Goal: Check status: Check status

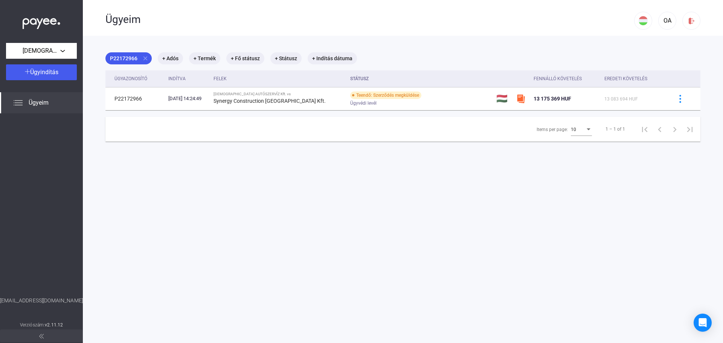
click at [41, 104] on span "Ügyeim" at bounding box center [39, 102] width 20 height 9
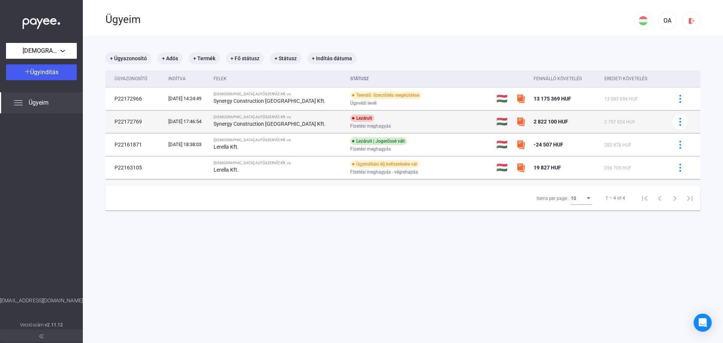
click at [301, 123] on strong "Synergy Construction [GEOGRAPHIC_DATA] Kft." at bounding box center [270, 124] width 112 height 6
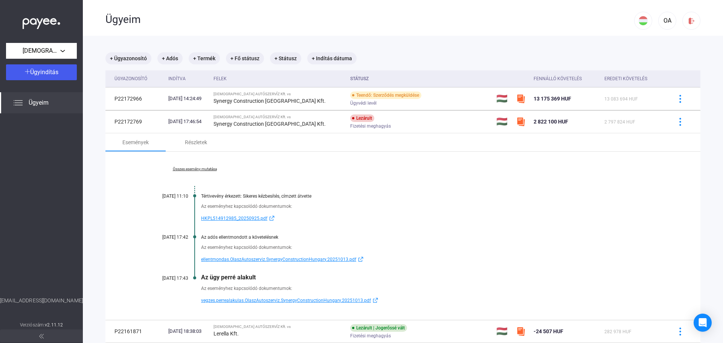
scroll to position [38, 0]
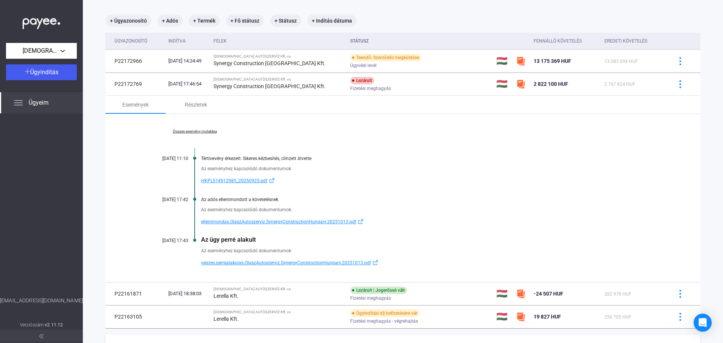
click at [321, 221] on span "ellentmondas.OlaszAutoszerviz.SynergyConstructionHungary.20251013.pdf" at bounding box center [278, 221] width 155 height 9
click at [299, 262] on span "vegzes.perrealakulas.OlaszAutoszerviz.SynergyConstructionHungary.20251013.pdf" at bounding box center [286, 262] width 170 height 9
click at [200, 130] on link "Összes esemény mutatása" at bounding box center [194, 131] width 103 height 5
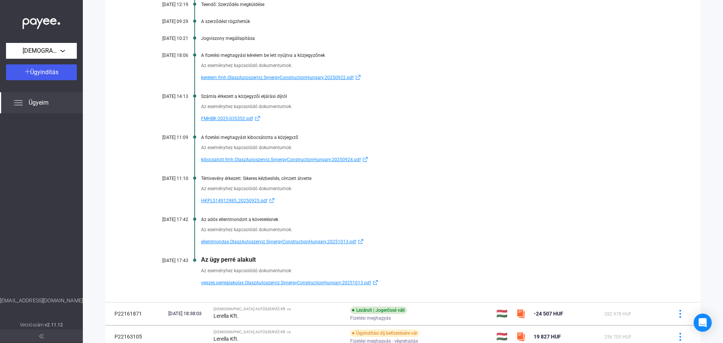
scroll to position [226, 0]
click at [301, 240] on span "ellentmondas.OlaszAutoszerviz.SynergyConstructionHungary.20251013.pdf" at bounding box center [278, 241] width 155 height 9
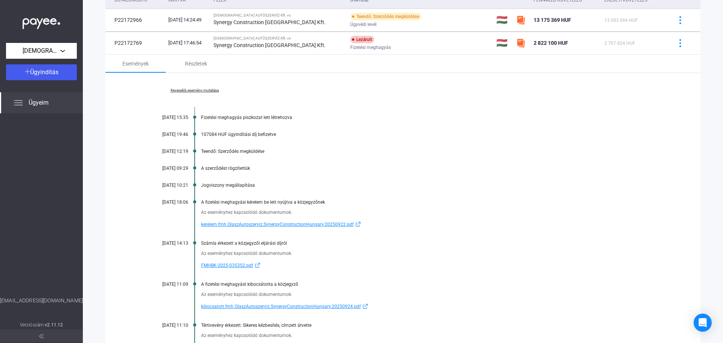
scroll to position [75, 0]
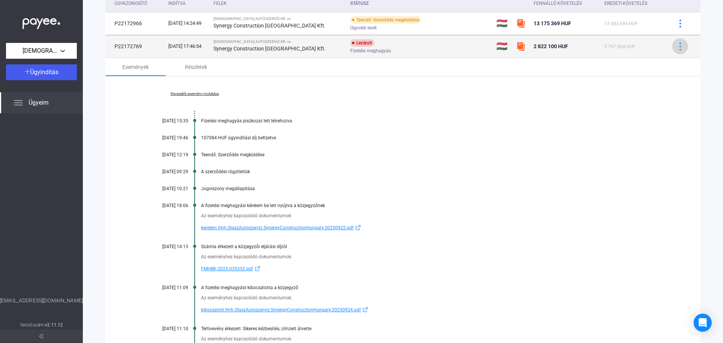
click at [677, 47] on img at bounding box center [681, 47] width 8 height 8
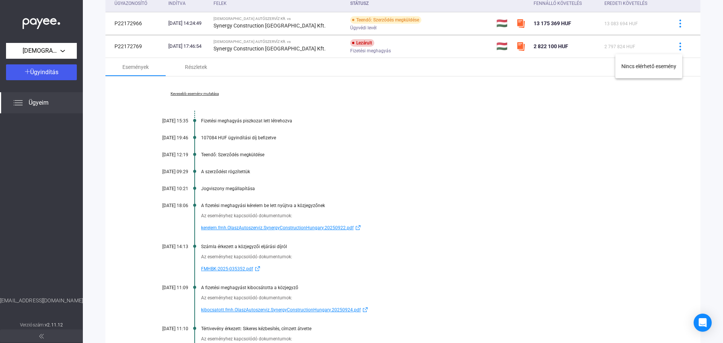
click at [196, 69] on div at bounding box center [361, 171] width 723 height 343
click at [198, 68] on div "Részletek" at bounding box center [196, 67] width 22 height 9
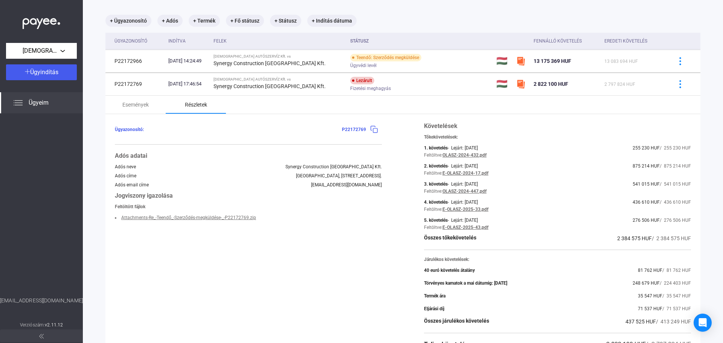
scroll to position [0, 0]
